Goal: Share content

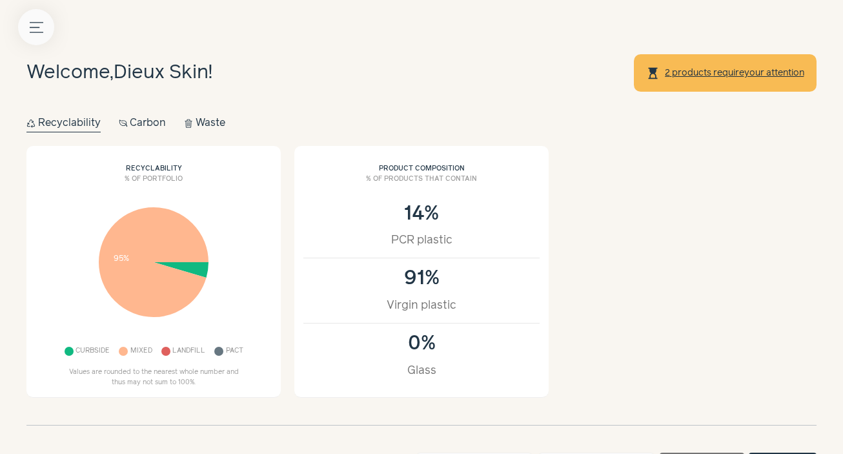
click at [34, 34] on button "Menu button" at bounding box center [36, 27] width 36 height 36
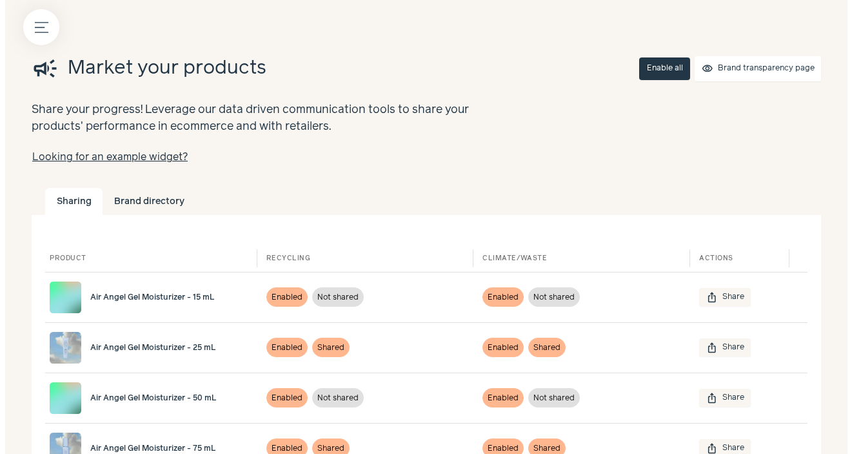
scroll to position [110, 0]
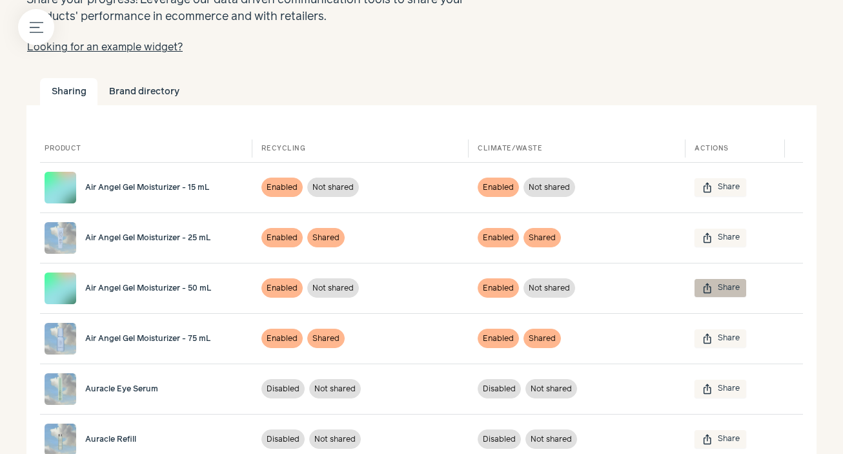
click at [726, 293] on button "ios_share Share" at bounding box center [720, 288] width 52 height 18
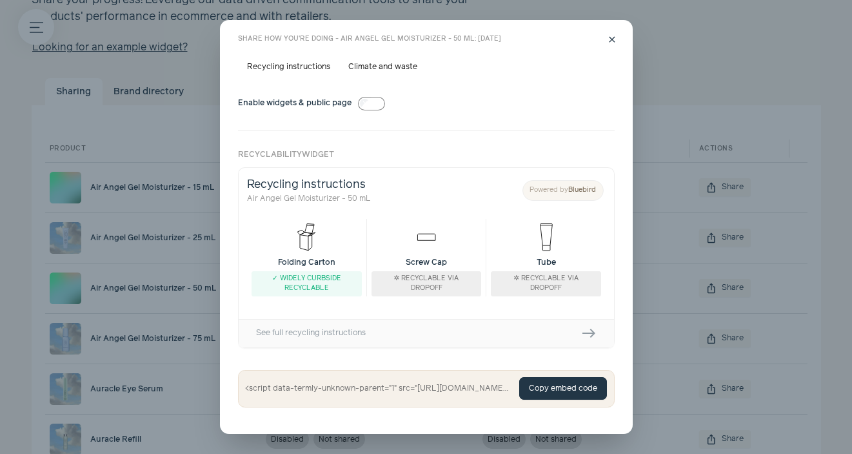
scroll to position [0, 0]
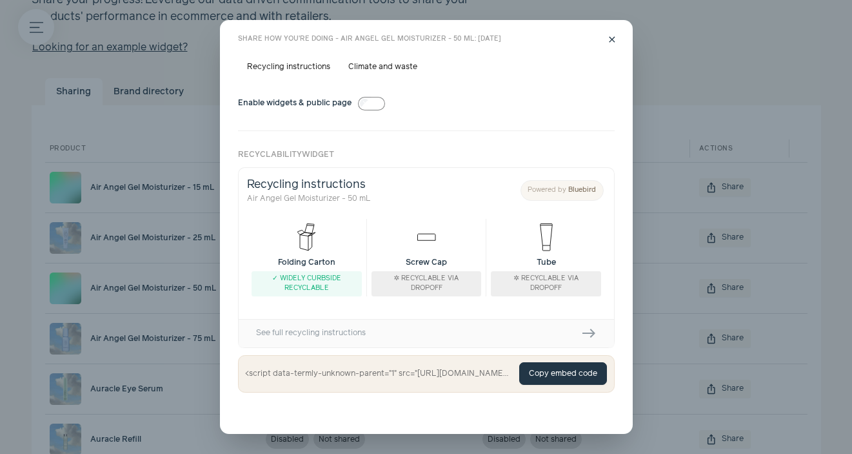
click at [316, 57] on h3 "Share how you're doing - Air Angel Gel Moisturizer - 50 mL: [DATE]" at bounding box center [426, 46] width 377 height 25
click at [315, 63] on label "Recycling instructions" at bounding box center [288, 67] width 101 height 18
click at [552, 363] on button "Copy embed code" at bounding box center [563, 373] width 88 height 23
click at [556, 374] on button "Copy embed code" at bounding box center [563, 373] width 88 height 23
click at [382, 70] on label "Climate and waste" at bounding box center [382, 67] width 87 height 18
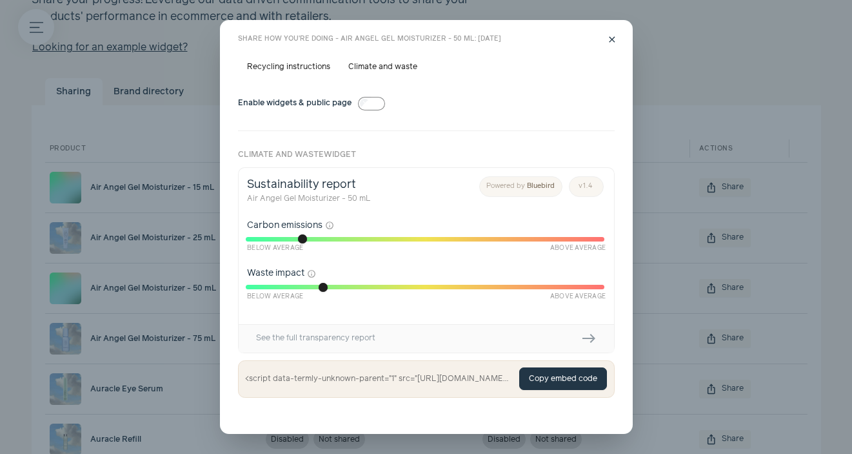
click at [554, 385] on button "Copy embed code" at bounding box center [563, 378] width 88 height 23
